Goal: Information Seeking & Learning: Learn about a topic

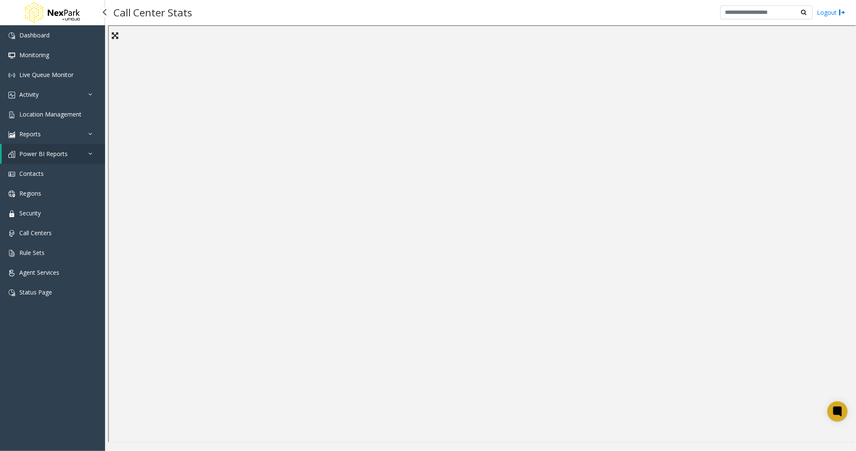
click at [51, 154] on span "Power BI Reports" at bounding box center [43, 154] width 48 height 8
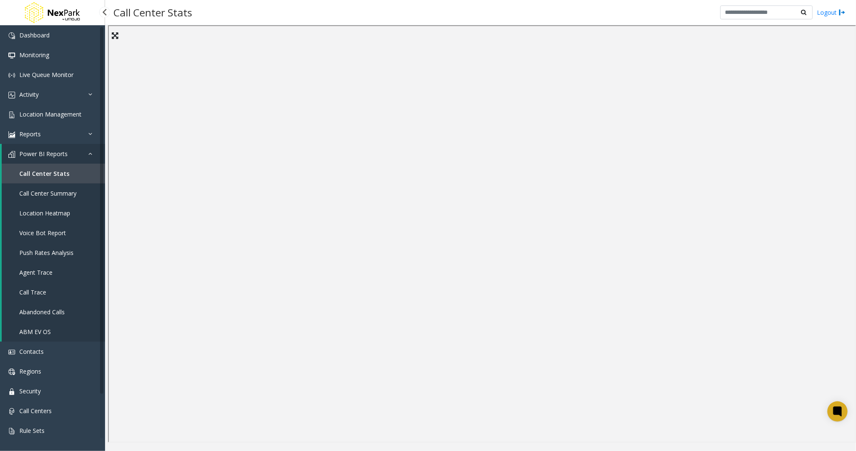
click at [50, 190] on span "Call Center Summary" at bounding box center [47, 193] width 57 height 8
click at [63, 214] on span "Location Heatmap" at bounding box center [44, 213] width 51 height 8
click at [62, 234] on span "Voice Bot Report" at bounding box center [42, 233] width 47 height 8
click at [45, 251] on span "Push Rates Analysis" at bounding box center [46, 252] width 54 height 8
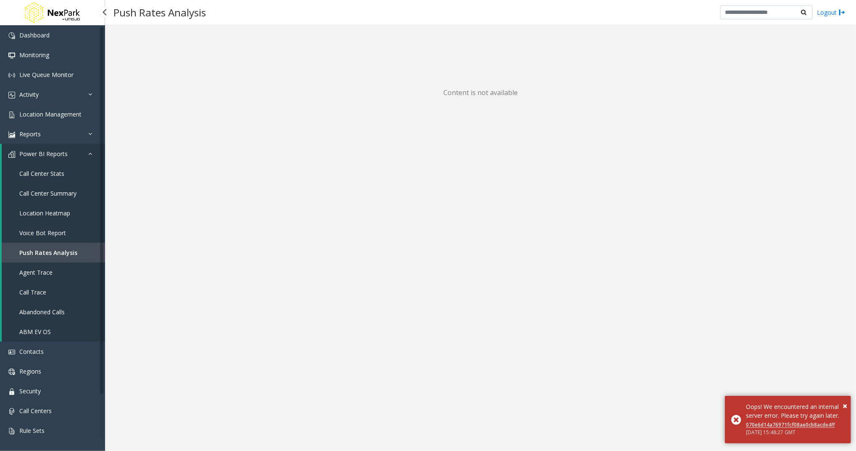
click at [48, 273] on span "Agent Trace" at bounding box center [35, 272] width 33 height 8
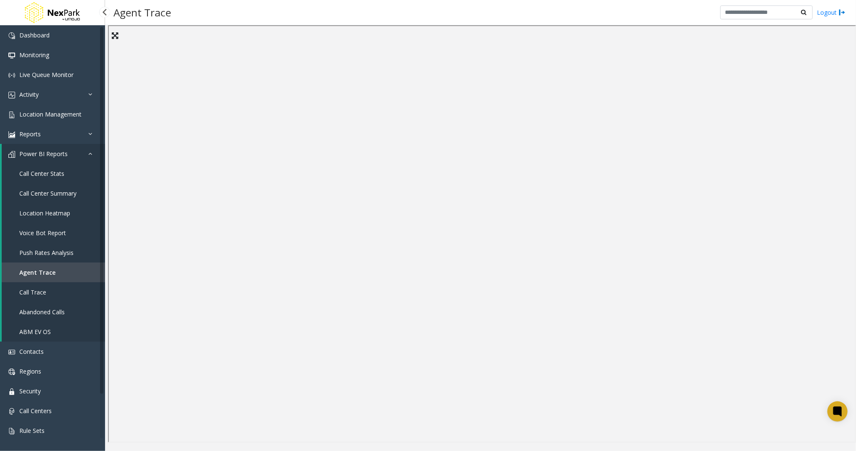
click at [34, 293] on span "Call Trace" at bounding box center [32, 292] width 27 height 8
click at [42, 314] on span "Abandoned Calls" at bounding box center [41, 312] width 45 height 8
click at [39, 332] on span "ABM EV OS" at bounding box center [35, 331] width 32 height 8
click at [46, 253] on span "Push Rates Analysis" at bounding box center [46, 252] width 54 height 8
click at [51, 168] on link "Call Center Stats" at bounding box center [53, 173] width 103 height 20
